Goal: Communication & Community: Answer question/provide support

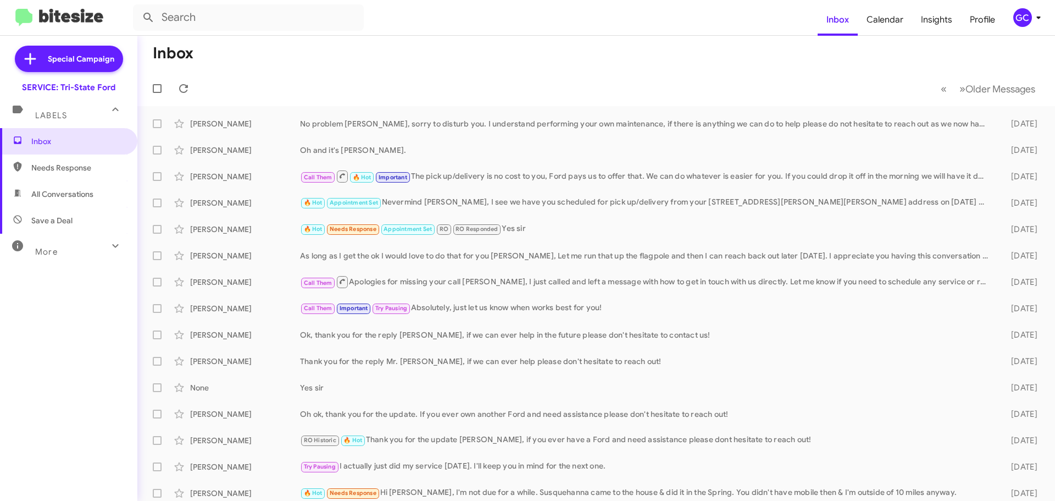
drag, startPoint x: 202, startPoint y: 93, endPoint x: 192, endPoint y: 90, distance: 10.4
click at [201, 93] on mat-toolbar-row "« Previous » Next Older Messages" at bounding box center [596, 88] width 918 height 35
click at [191, 88] on span at bounding box center [184, 88] width 22 height 13
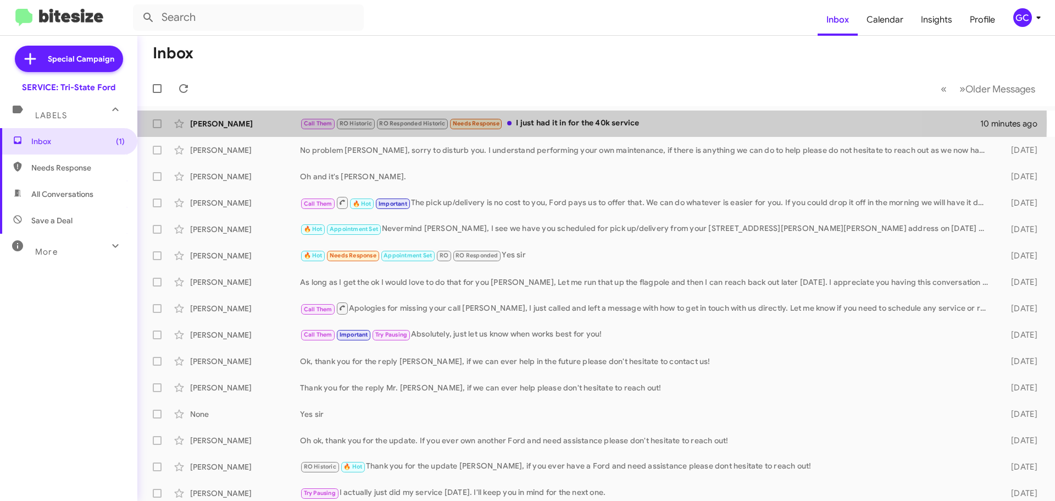
click at [216, 120] on div "[PERSON_NAME]" at bounding box center [245, 123] width 110 height 11
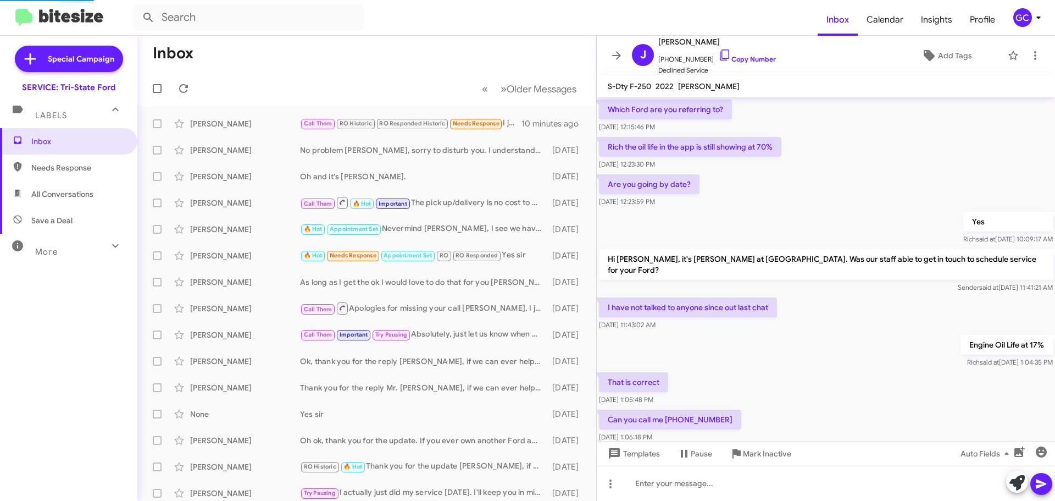
scroll to position [684, 0]
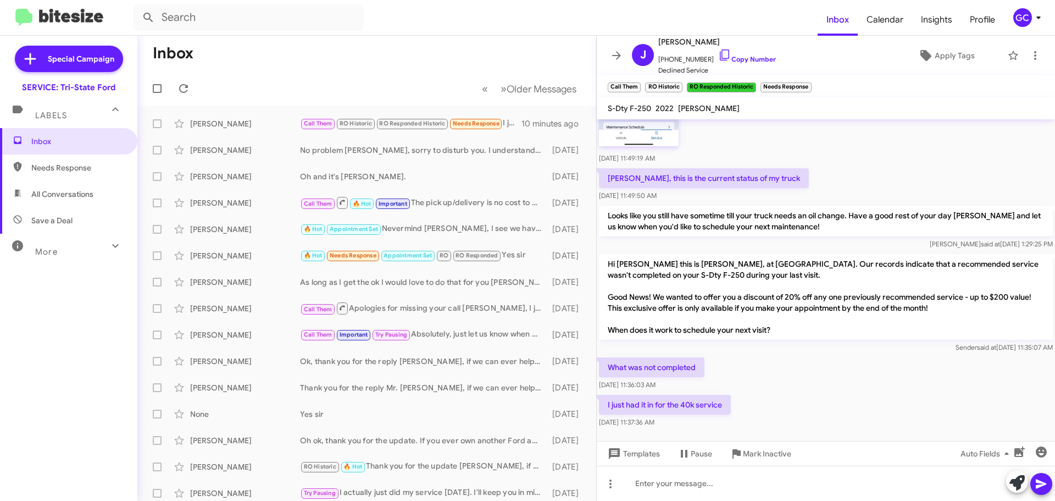
click at [738, 60] on link "Copy Number" at bounding box center [747, 59] width 58 height 8
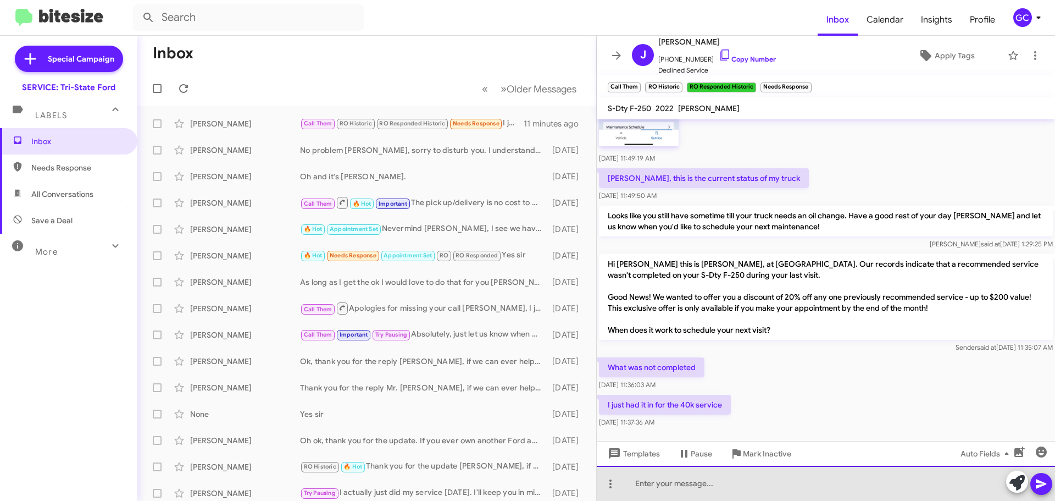
click at [719, 478] on div at bounding box center [826, 482] width 458 height 35
click at [682, 490] on div at bounding box center [826, 482] width 458 height 35
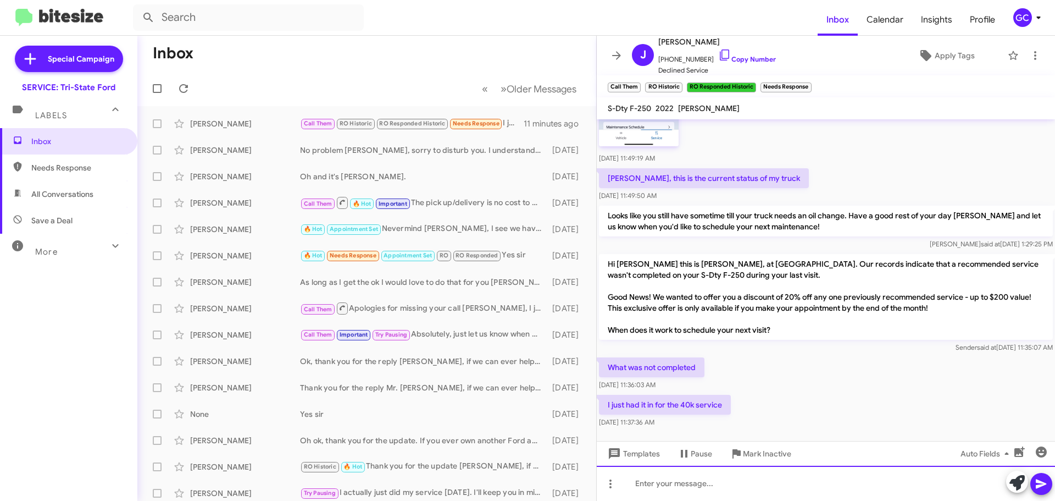
click at [684, 484] on div at bounding box center [826, 482] width 458 height 35
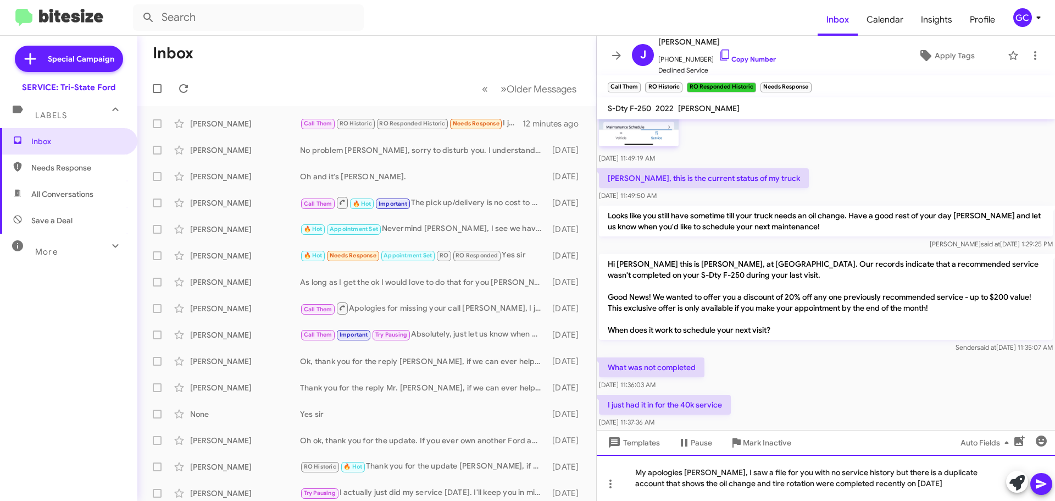
click at [927, 491] on div "My apologies [PERSON_NAME], I saw a file for you with no service history but th…" at bounding box center [826, 477] width 458 height 46
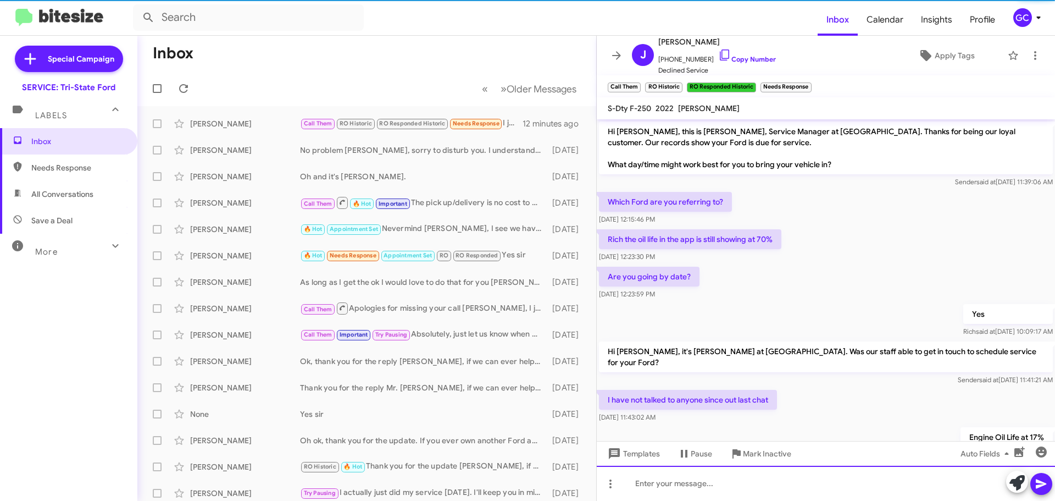
scroll to position [55, 0]
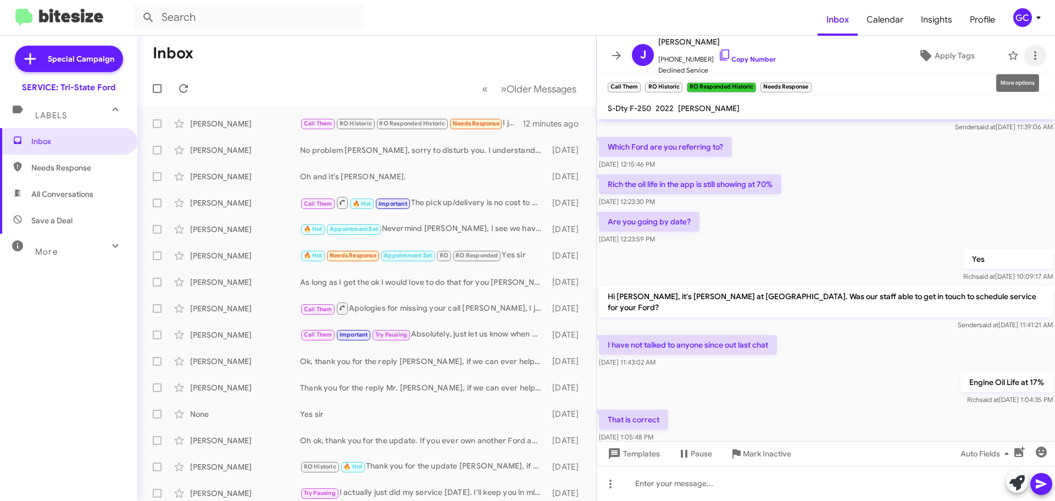
click at [1029, 57] on icon at bounding box center [1035, 55] width 13 height 13
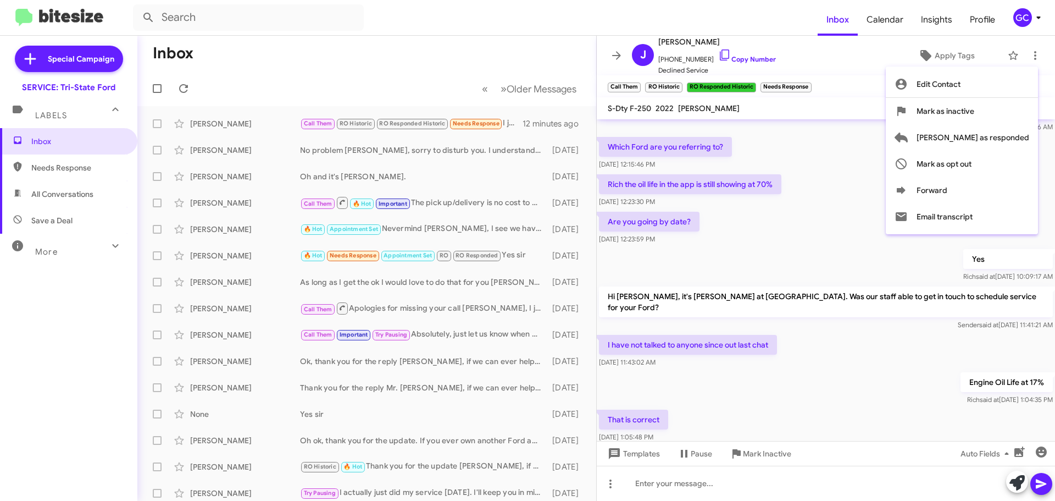
click at [979, 140] on span "[PERSON_NAME] as responded" at bounding box center [973, 137] width 113 height 26
